Goal: Task Accomplishment & Management: Manage account settings

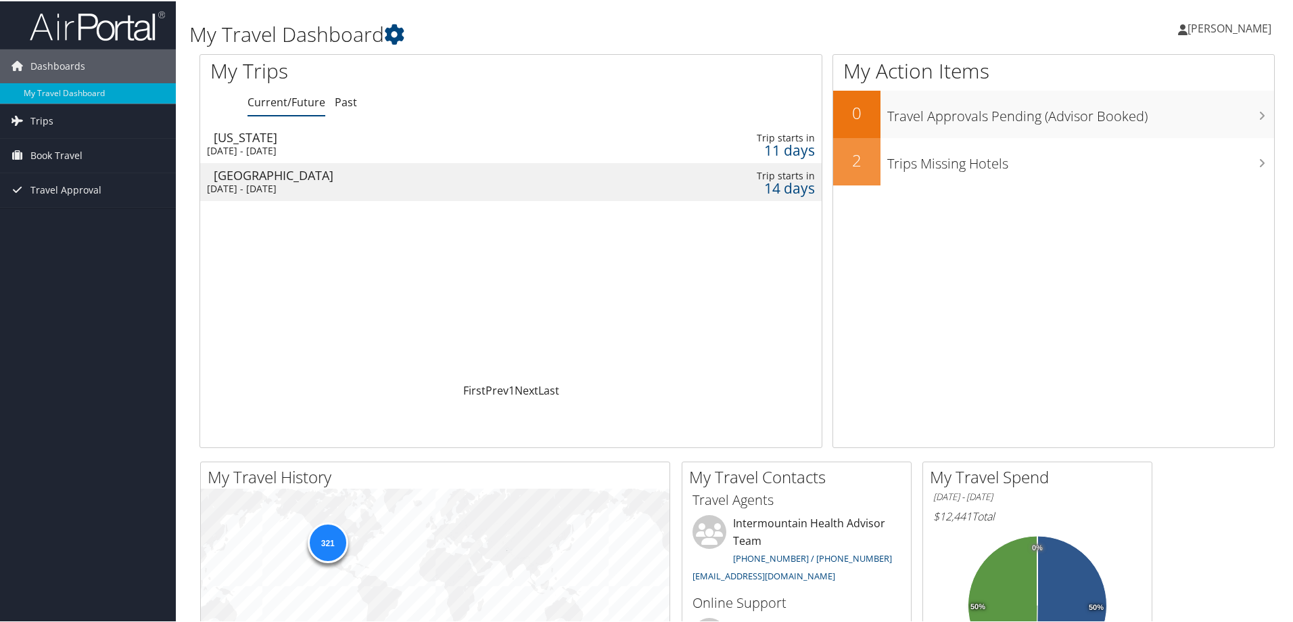
click at [246, 152] on div "[DATE] - [DATE]" at bounding box center [400, 149] width 386 height 12
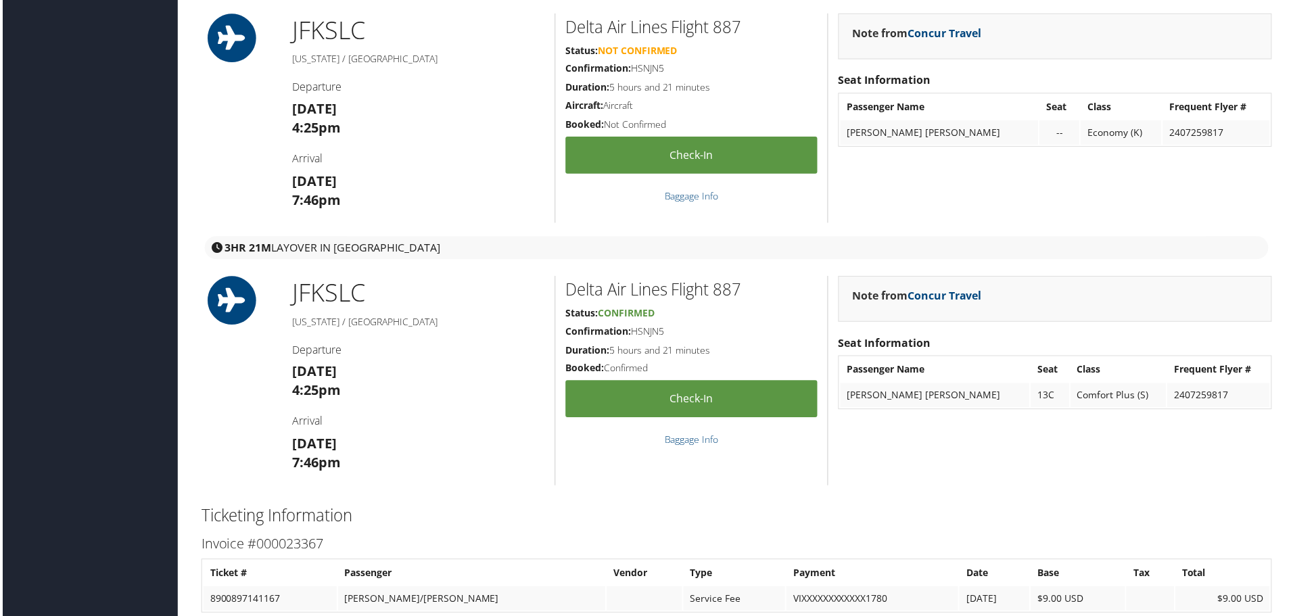
scroll to position [1624, 0]
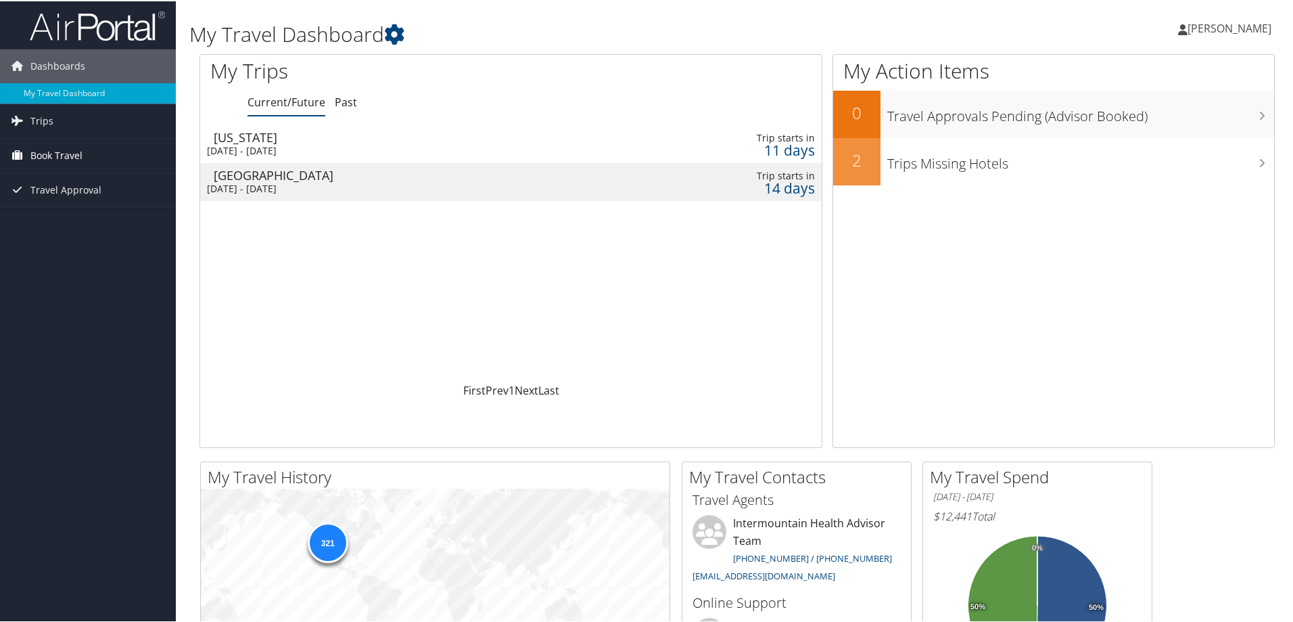
click at [74, 152] on span "Book Travel" at bounding box center [56, 154] width 52 height 34
click at [80, 222] on link "Book/Manage Online Trips" at bounding box center [88, 222] width 176 height 20
click at [265, 141] on div "New York" at bounding box center [407, 136] width 386 height 12
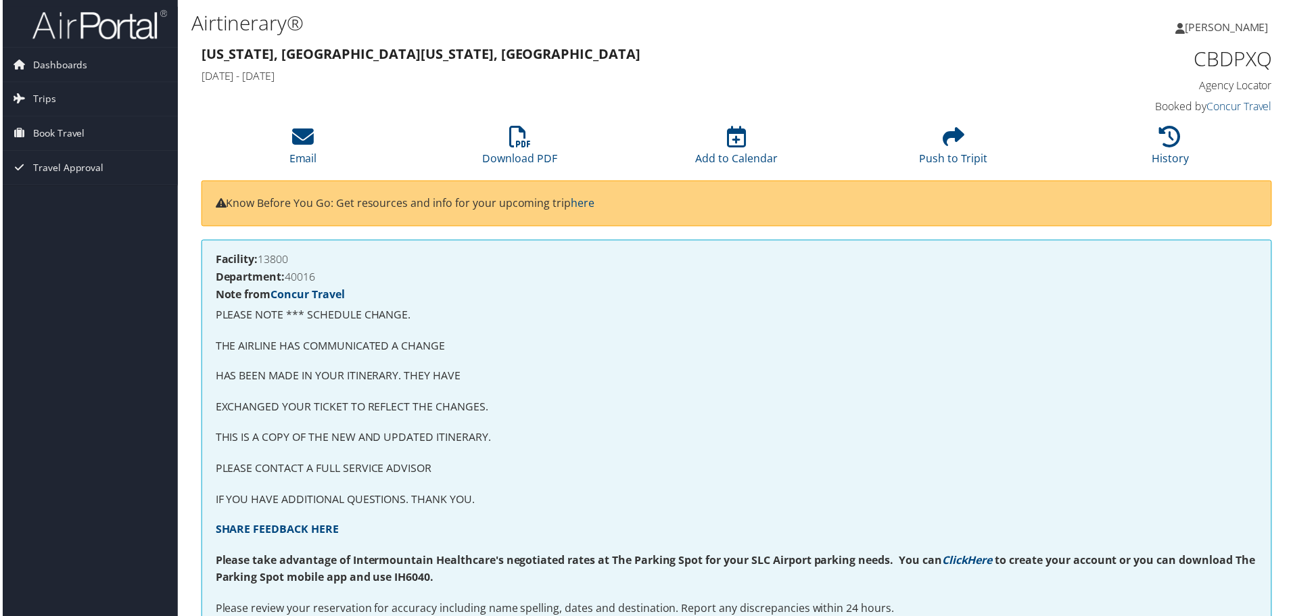
click at [1222, 28] on span "[PERSON_NAME]" at bounding box center [1230, 27] width 84 height 15
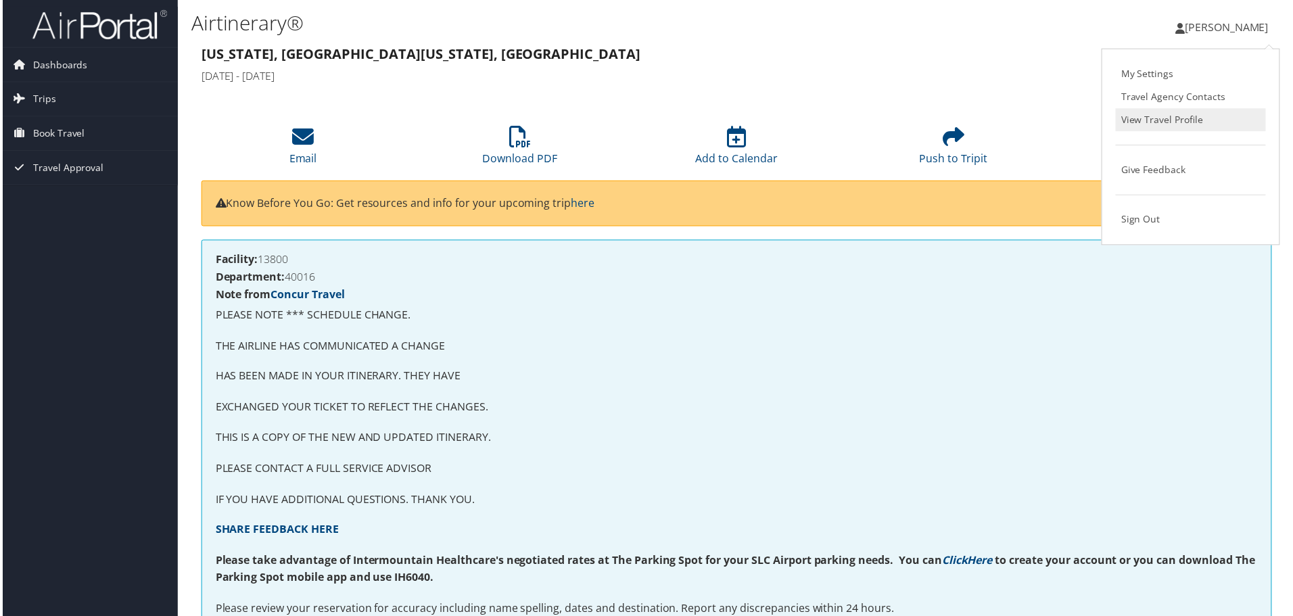
click at [1164, 123] on link "View Travel Profile" at bounding box center [1193, 120] width 151 height 23
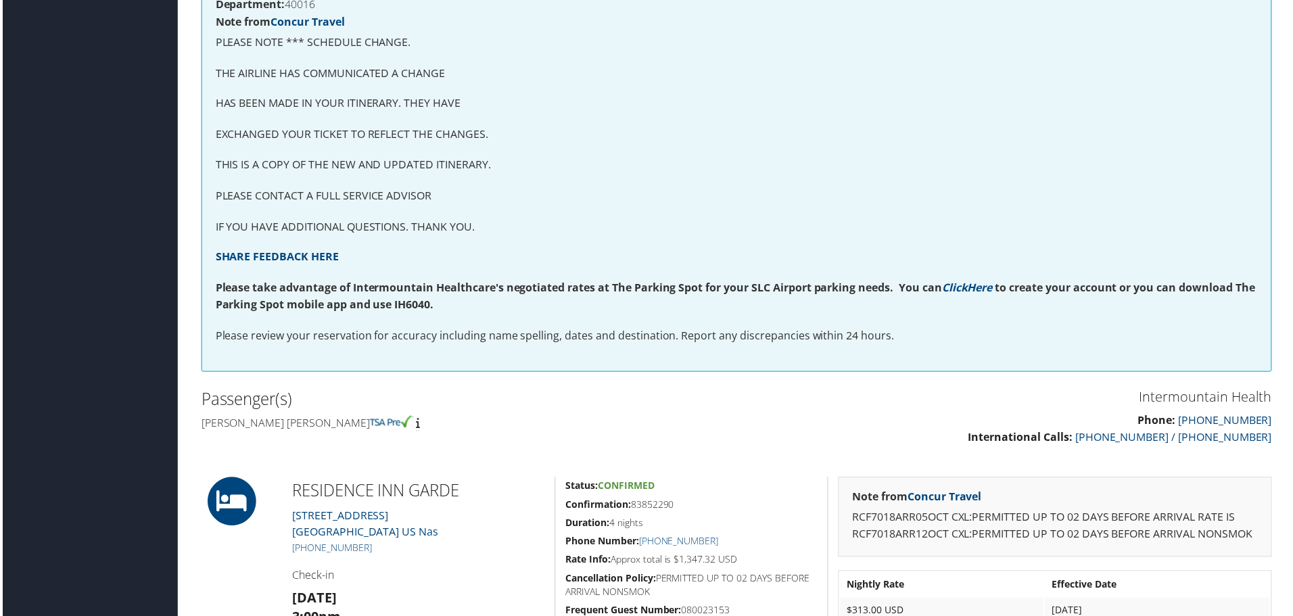
scroll to position [203, 0]
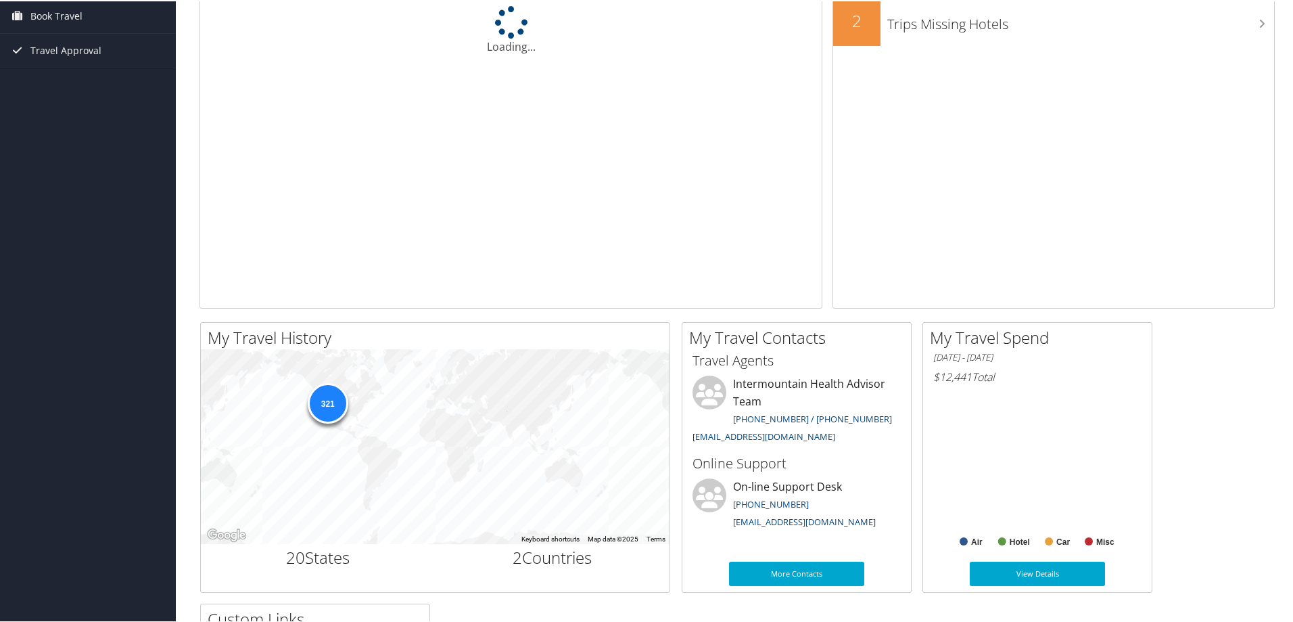
scroll to position [271, 0]
